Goal: Find specific page/section: Find specific page/section

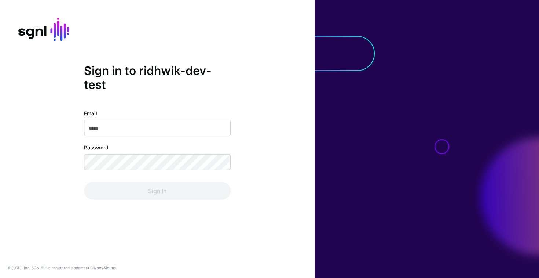
type input "**********"
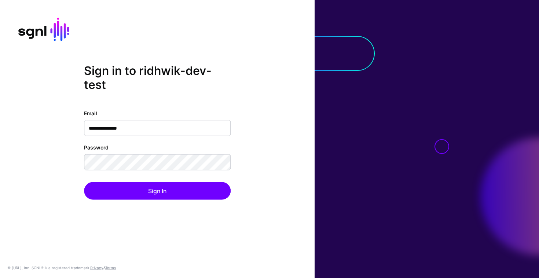
click at [0, 277] on com-1password-button at bounding box center [0, 278] width 0 height 0
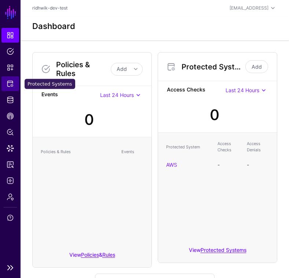
click at [10, 83] on span "Protected Systems" at bounding box center [10, 83] width 7 height 7
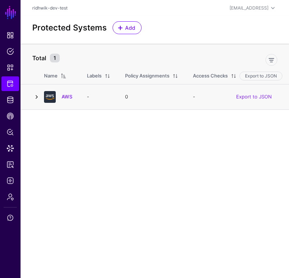
click at [37, 97] on link at bounding box center [36, 96] width 9 height 9
click at [67, 97] on link "AWS" at bounding box center [67, 97] width 11 height 6
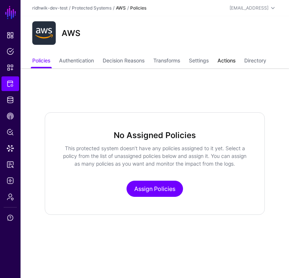
click at [226, 57] on link "Actions" at bounding box center [226, 61] width 18 height 14
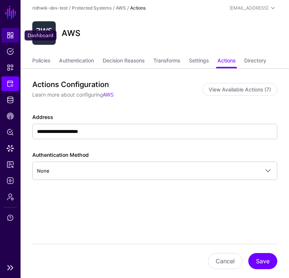
click at [8, 33] on span "Dashboard" at bounding box center [10, 35] width 7 height 7
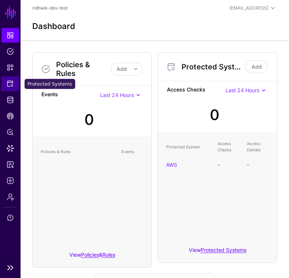
click at [10, 83] on span "Protected Systems" at bounding box center [10, 83] width 7 height 7
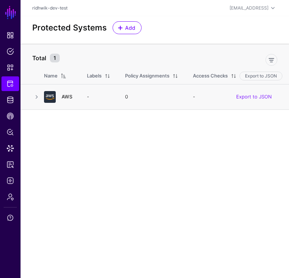
click at [70, 97] on link "AWS" at bounding box center [67, 97] width 11 height 6
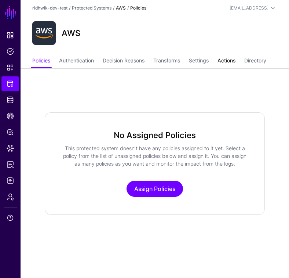
click at [228, 59] on link "Actions" at bounding box center [226, 61] width 18 height 14
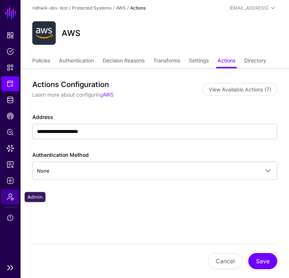
click at [12, 197] on span "Admin" at bounding box center [10, 196] width 7 height 7
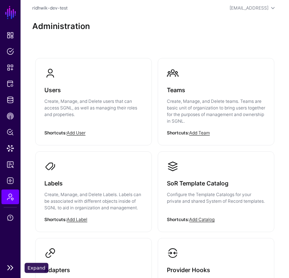
click at [12, 265] on link at bounding box center [10, 267] width 21 height 9
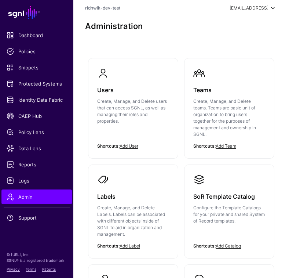
click at [264, 6] on div "[EMAIL_ADDRESS]" at bounding box center [249, 8] width 39 height 7
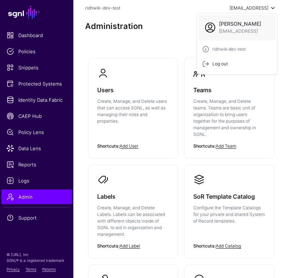
click at [217, 66] on div "Log out" at bounding box center [218, 64] width 18 height 7
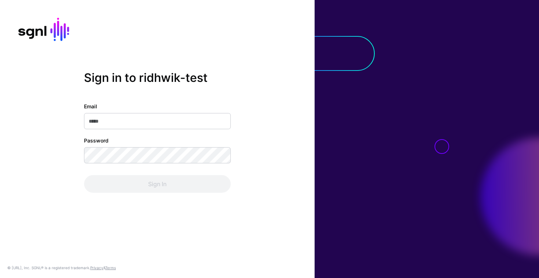
type input "**********"
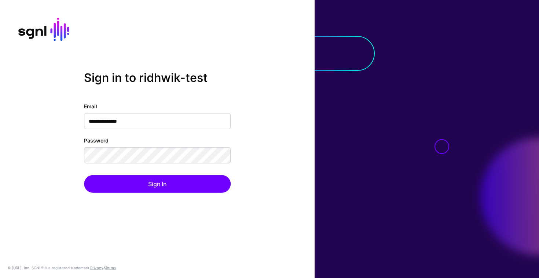
click at [284, 125] on div "**********" at bounding box center [157, 138] width 315 height 136
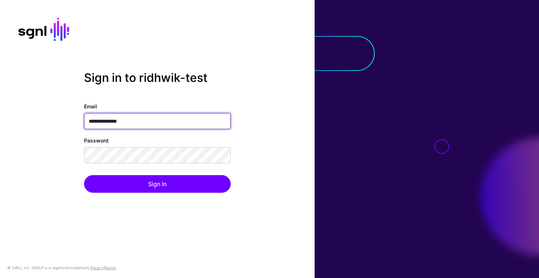
click at [169, 119] on input "**********" at bounding box center [157, 121] width 147 height 16
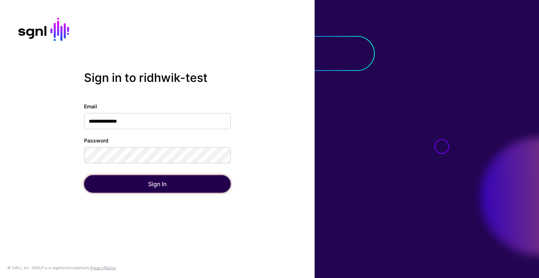
click at [159, 184] on button "Sign In" at bounding box center [157, 184] width 147 height 18
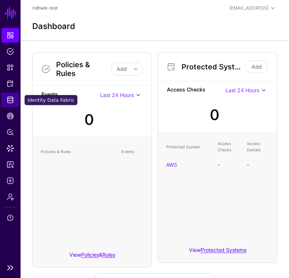
click at [10, 99] on span "Identity Data Fabric" at bounding box center [10, 99] width 7 height 7
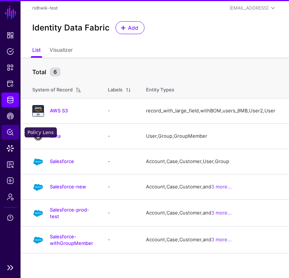
click at [10, 136] on link "Policy Lens" at bounding box center [10, 132] width 18 height 15
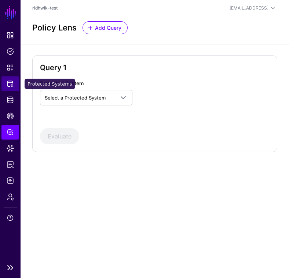
click at [9, 80] on span "Protected Systems" at bounding box center [10, 83] width 7 height 7
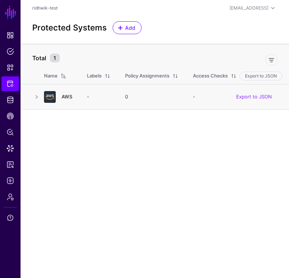
click at [65, 96] on link "AWS" at bounding box center [67, 97] width 11 height 6
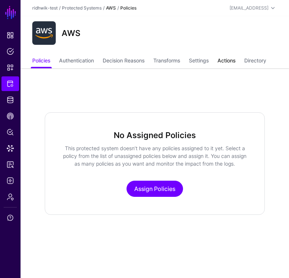
click at [228, 62] on link "Actions" at bounding box center [226, 61] width 18 height 14
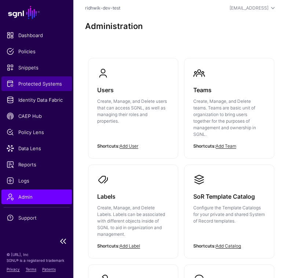
click at [40, 88] on link "Protected Systems" at bounding box center [36, 83] width 70 height 15
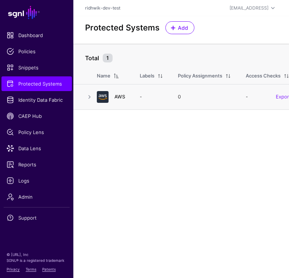
click at [114, 97] on link "AWS" at bounding box center [119, 97] width 11 height 6
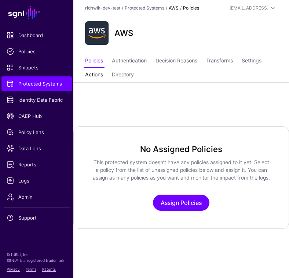
click at [98, 76] on link "Actions" at bounding box center [94, 75] width 18 height 14
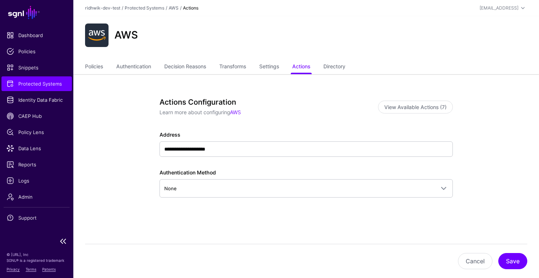
click at [16, 17] on link "SGNL" at bounding box center [36, 12] width 65 height 16
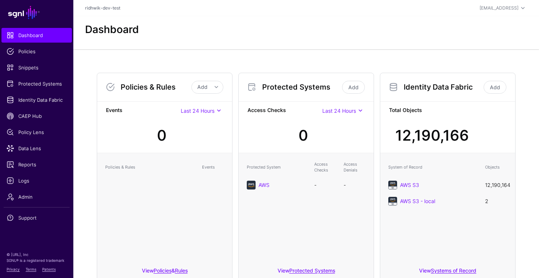
click at [284, 33] on div "Dashboard" at bounding box center [306, 29] width 448 height 12
click at [40, 81] on span "Protected Systems" at bounding box center [37, 83] width 60 height 7
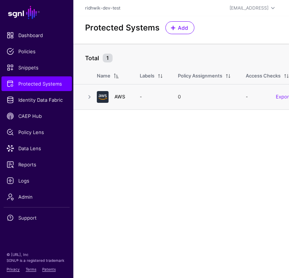
click at [124, 94] on link "AWS" at bounding box center [119, 97] width 11 height 6
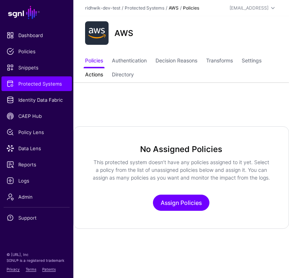
click at [93, 75] on link "Actions" at bounding box center [94, 75] width 18 height 14
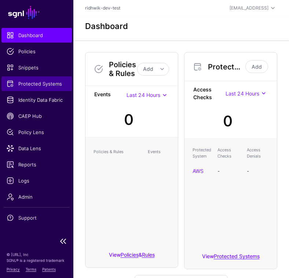
click at [34, 84] on span "Protected Systems" at bounding box center [37, 83] width 60 height 7
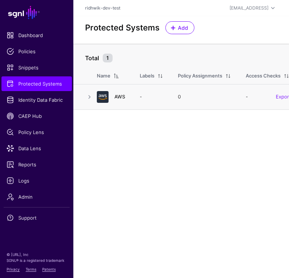
click at [120, 95] on link "AWS" at bounding box center [119, 97] width 11 height 6
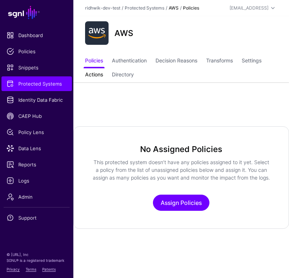
click at [98, 75] on link "Actions" at bounding box center [94, 75] width 18 height 14
